Goal: Transaction & Acquisition: Purchase product/service

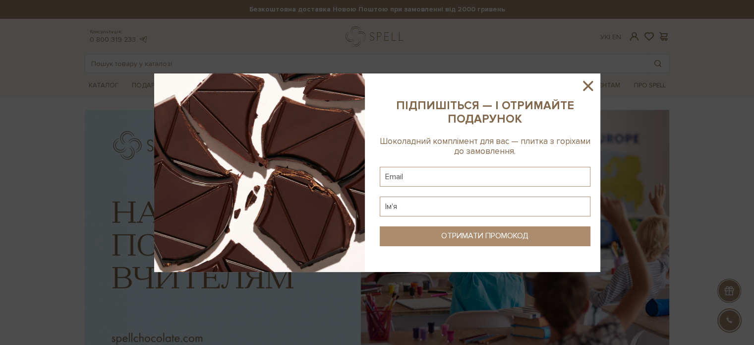
click at [587, 85] on icon at bounding box center [588, 86] width 10 height 10
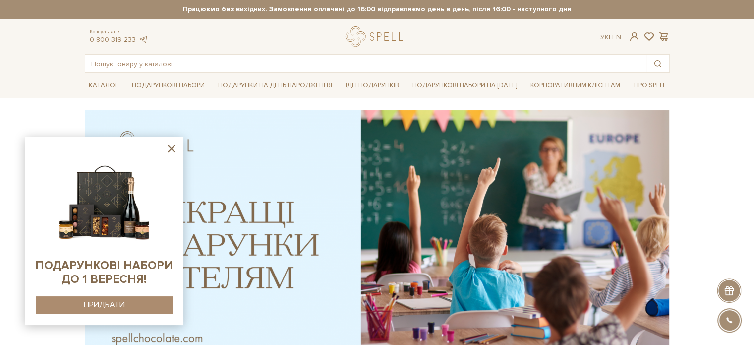
click at [173, 146] on icon at bounding box center [171, 148] width 12 height 12
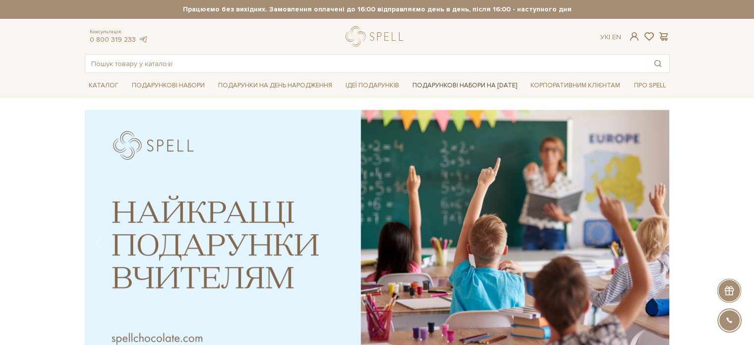
click at [455, 87] on link "Подарункові набори на [DATE]" at bounding box center [465, 85] width 113 height 17
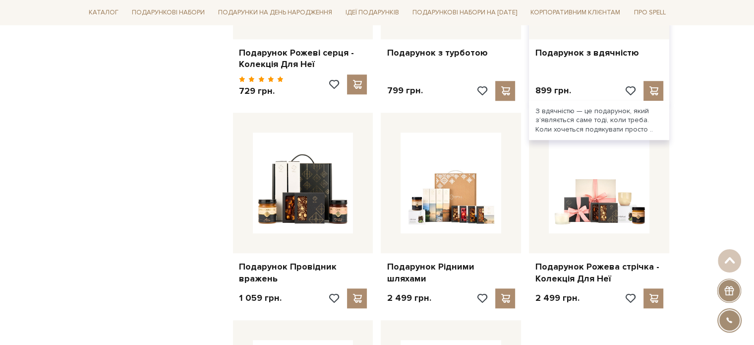
scroll to position [1041, 0]
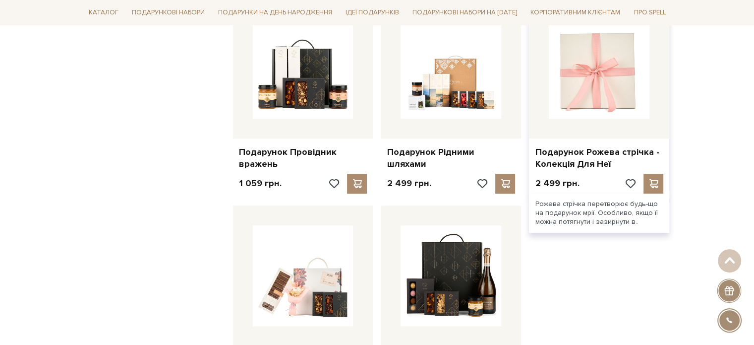
click at [600, 100] on img at bounding box center [599, 68] width 101 height 101
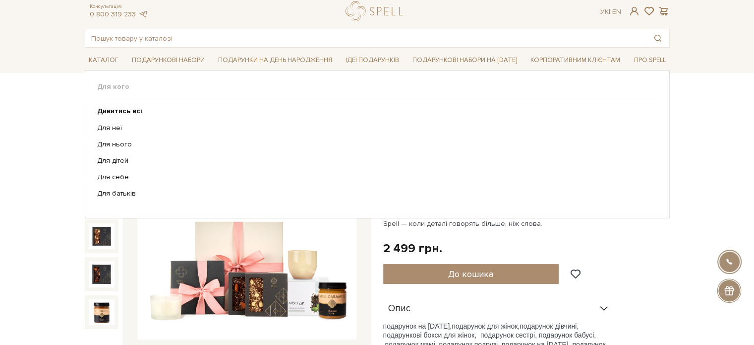
scroll to position [50, 0]
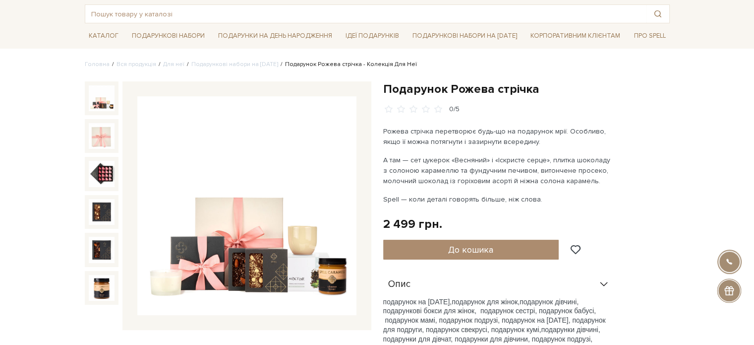
click at [447, 225] on div "2 499 грн. Оплата частинами:" at bounding box center [526, 223] width 287 height 15
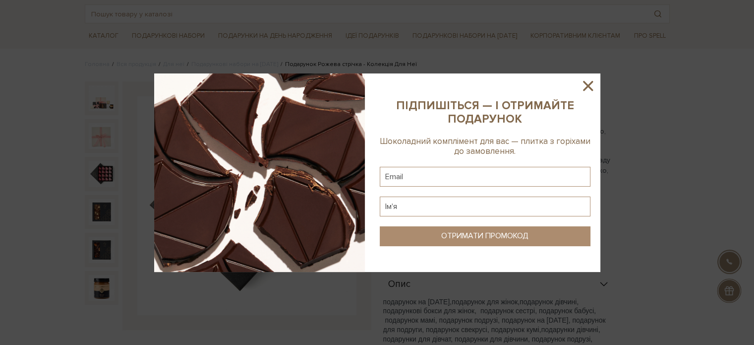
click at [587, 82] on icon at bounding box center [588, 85] width 17 height 17
